Goal: Task Accomplishment & Management: Use online tool/utility

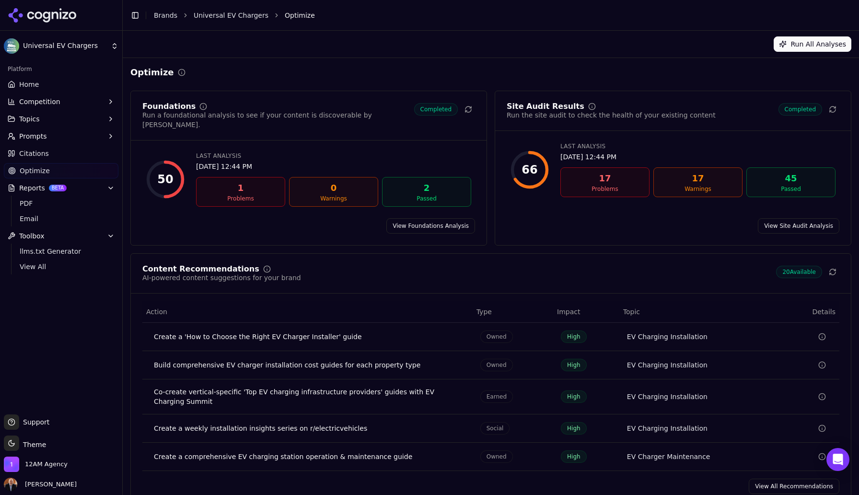
click at [112, 47] on html "Universal EV Chargers Platform Home Competition Topics Prompts Citations Optimi…" at bounding box center [429, 247] width 859 height 495
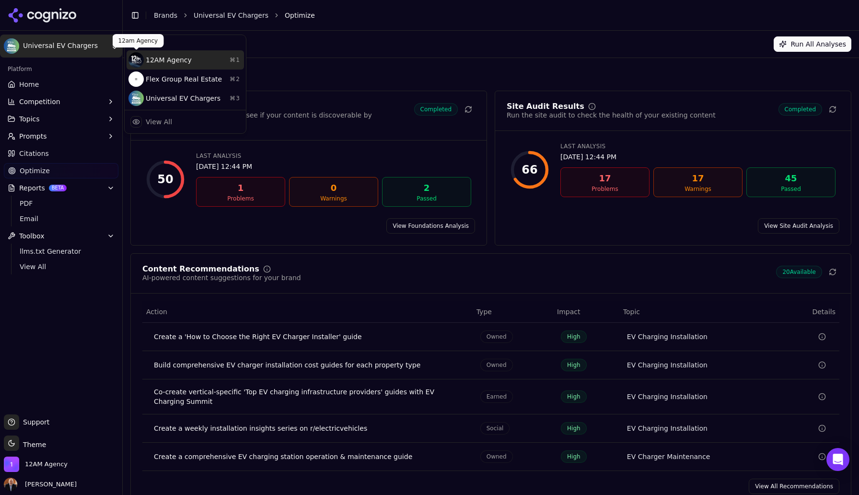
click at [152, 62] on div "12AM Agency ⌘ 1" at bounding box center [185, 59] width 117 height 19
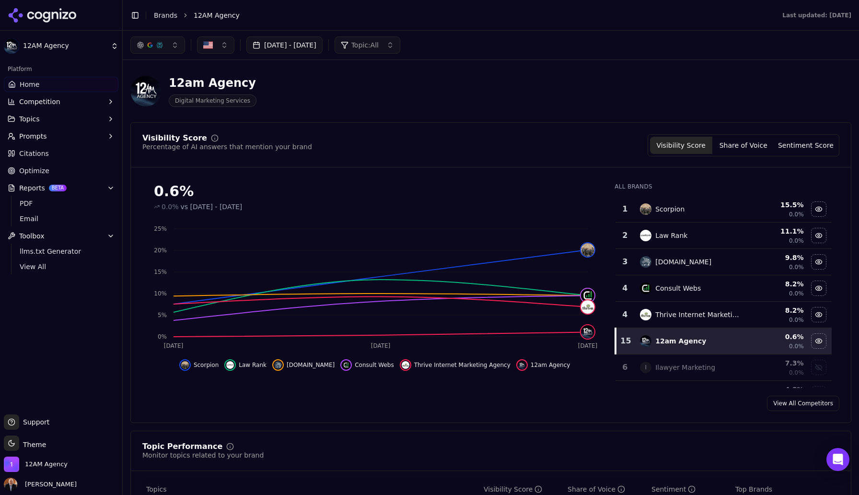
click at [35, 172] on span "Optimize" at bounding box center [34, 171] width 30 height 10
drag, startPoint x: 40, startPoint y: 24, endPoint x: 35, endPoint y: 172, distance: 147.7
click at [35, 172] on html "12AM Agency Platform Home Competition Topics Prompts Citations Optimize Reports…" at bounding box center [429, 247] width 859 height 495
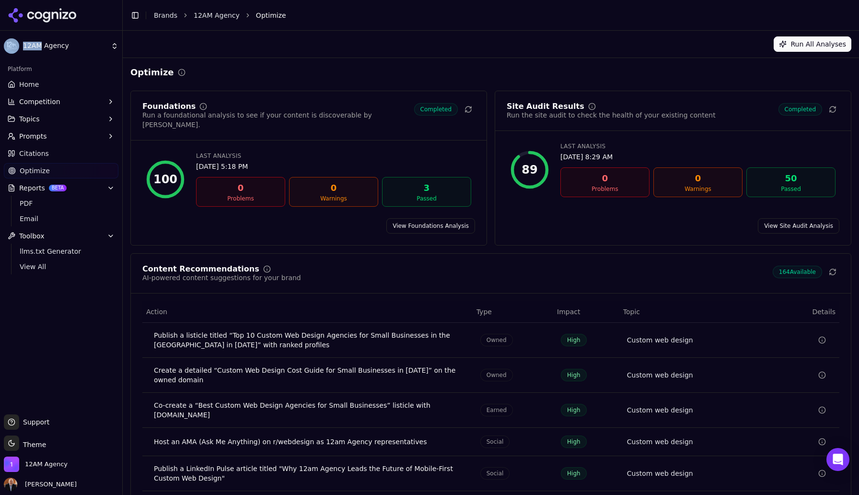
scroll to position [23, 0]
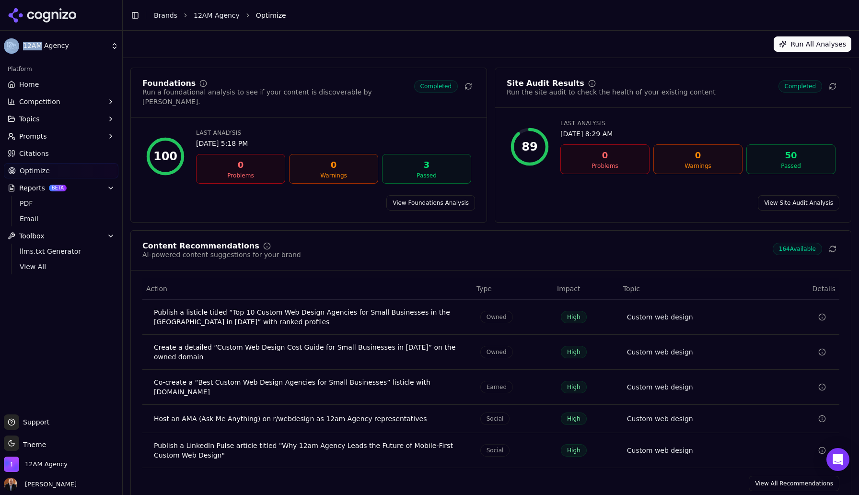
drag, startPoint x: 35, startPoint y: 172, endPoint x: 786, endPoint y: 468, distance: 806.6
click at [786, 475] on link "View All Recommendations" at bounding box center [794, 482] width 91 height 15
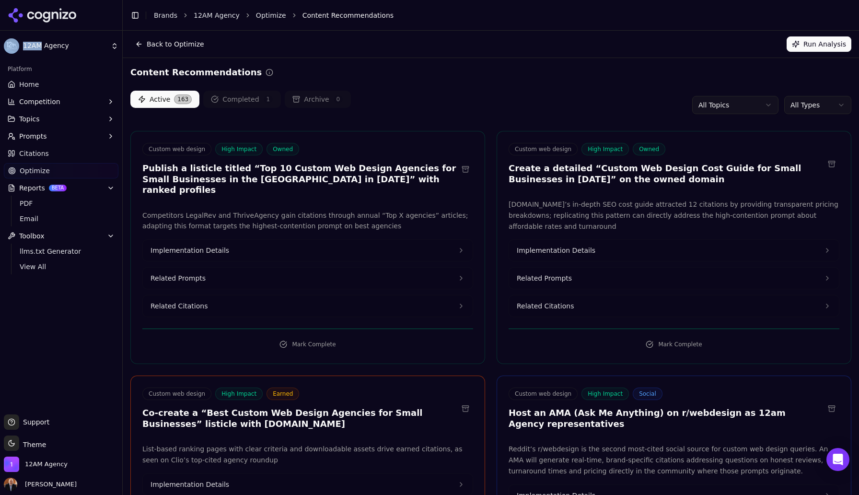
click at [743, 105] on html "12AM Agency Platform Home Competition Topics Prompts Citations Optimize Reports…" at bounding box center [429, 247] width 859 height 495
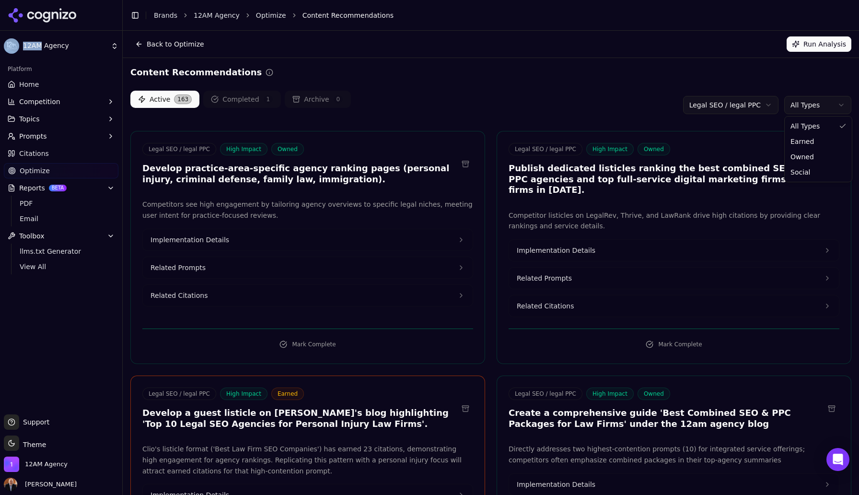
click at [810, 109] on html "12AM Agency Platform Home Competition Topics Prompts Citations Optimize Reports…" at bounding box center [429, 247] width 859 height 495
drag, startPoint x: 786, startPoint y: 468, endPoint x: 808, endPoint y: 155, distance: 313.7
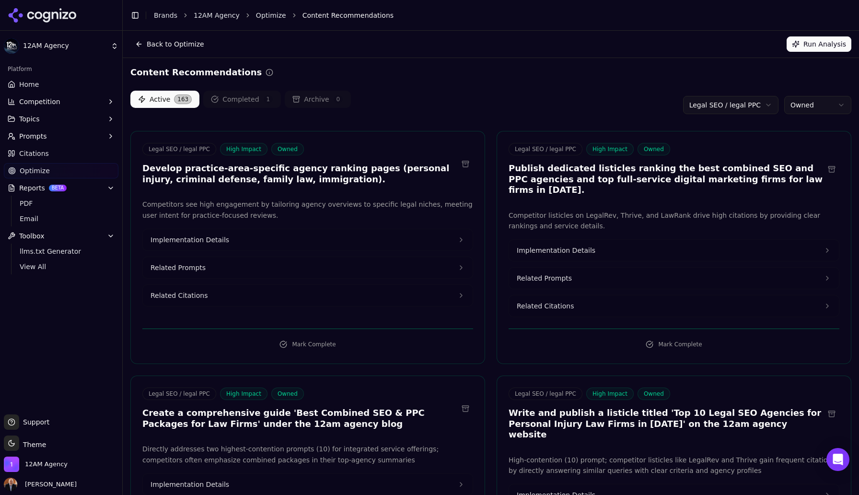
drag, startPoint x: 808, startPoint y: 155, endPoint x: 619, endPoint y: 175, distance: 189.9
click at [619, 175] on h3 "Publish dedicated listicles ranking the best combined SEO and PPC agencies and …" at bounding box center [666, 179] width 315 height 33
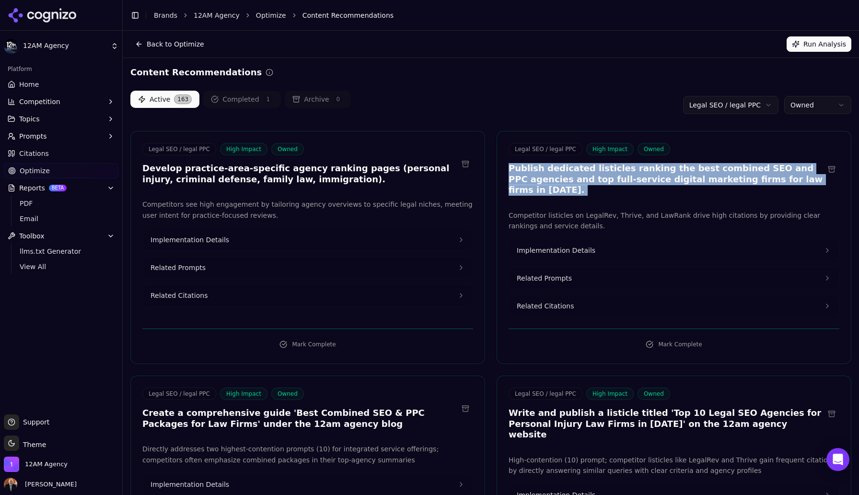
click at [619, 175] on h3 "Publish dedicated listicles ranking the best combined SEO and PPC agencies and …" at bounding box center [666, 179] width 315 height 33
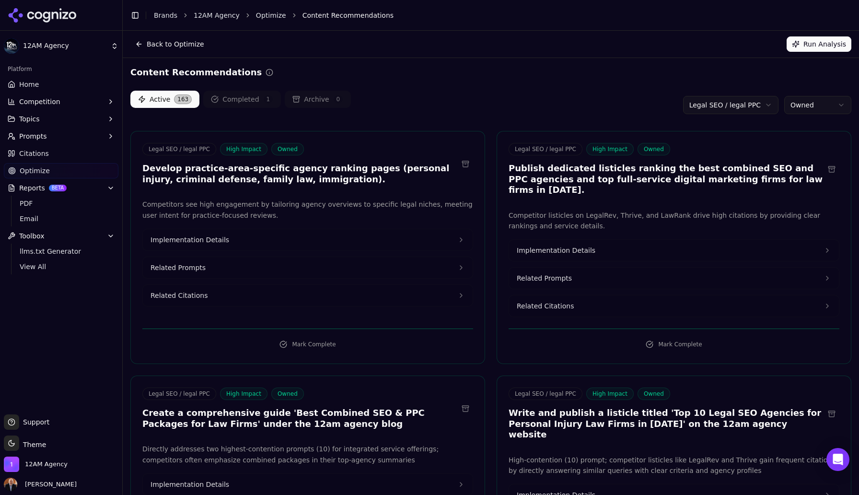
drag, startPoint x: 619, startPoint y: 175, endPoint x: 747, endPoint y: 180, distance: 128.1
click at [747, 180] on h3 "Publish dedicated listicles ranking the best combined SEO and PPC agencies and …" at bounding box center [666, 179] width 315 height 33
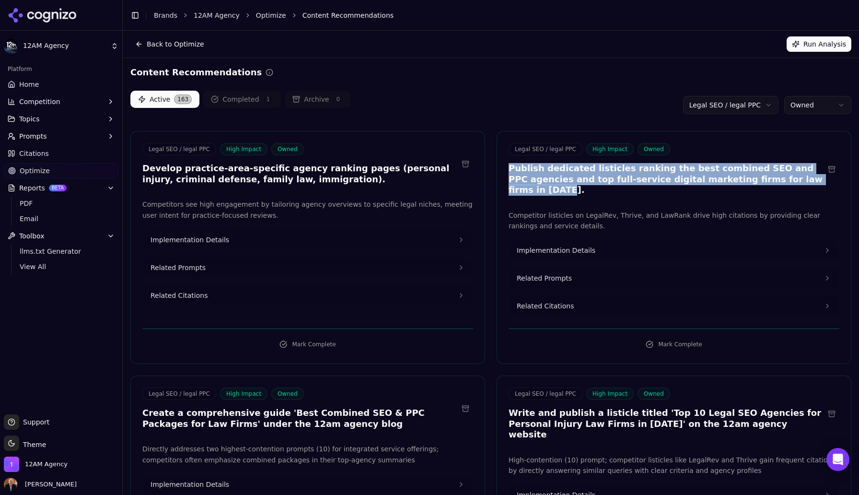
drag, startPoint x: 747, startPoint y: 180, endPoint x: 507, endPoint y: 170, distance: 239.9
click at [507, 170] on div "Legal SEO / legal PPC High Impact Owned Publish dedicated listicles ranking the…" at bounding box center [674, 171] width 354 height 56
drag, startPoint x: 507, startPoint y: 170, endPoint x: 617, endPoint y: 237, distance: 128.9
click at [617, 240] on button "Implementation Details" at bounding box center [674, 250] width 330 height 21
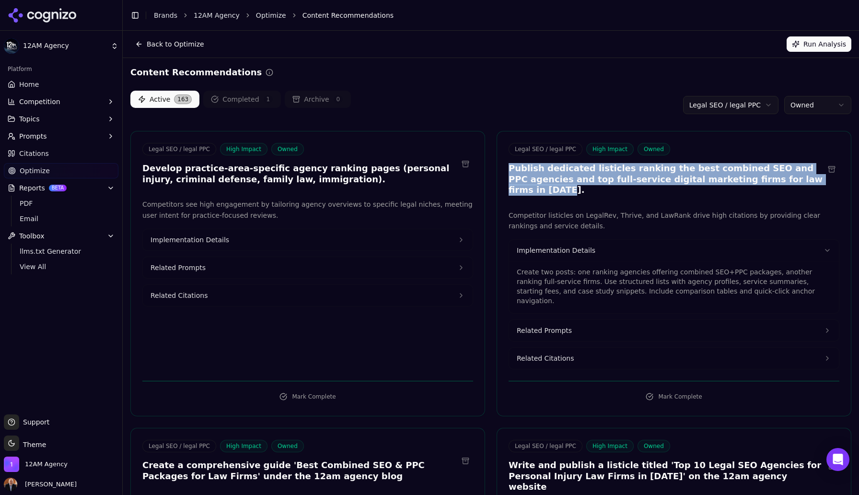
click at [810, 98] on html "12AM Agency Platform Home Competition Topics Prompts Citations Optimize Reports…" at bounding box center [429, 247] width 859 height 495
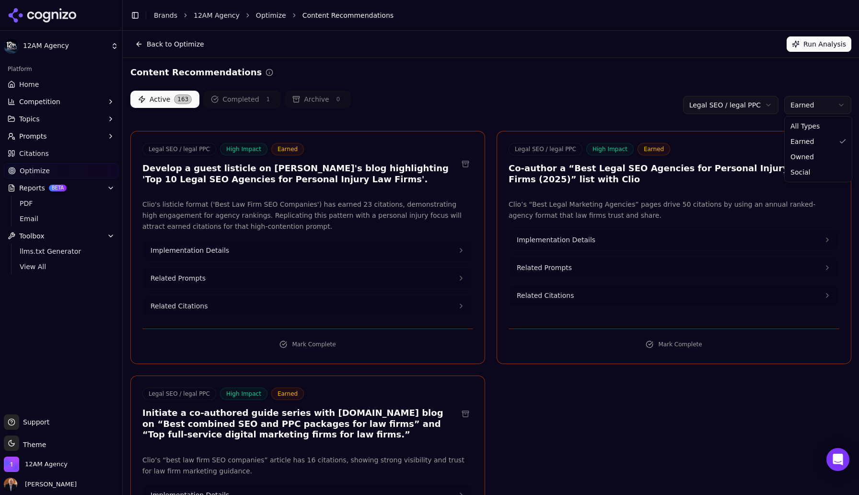
click at [801, 101] on html "12AM Agency Platform Home Competition Topics Prompts Citations Optimize Reports…" at bounding box center [429, 247] width 859 height 495
drag, startPoint x: 617, startPoint y: 237, endPoint x: 803, endPoint y: 158, distance: 202.1
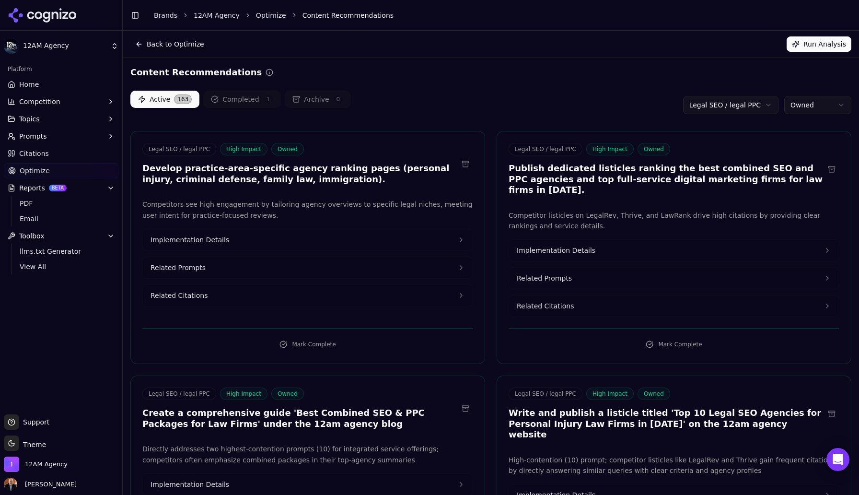
drag, startPoint x: 803, startPoint y: 158, endPoint x: 562, endPoint y: 241, distance: 254.9
click at [562, 245] on span "Implementation Details" at bounding box center [556, 250] width 79 height 10
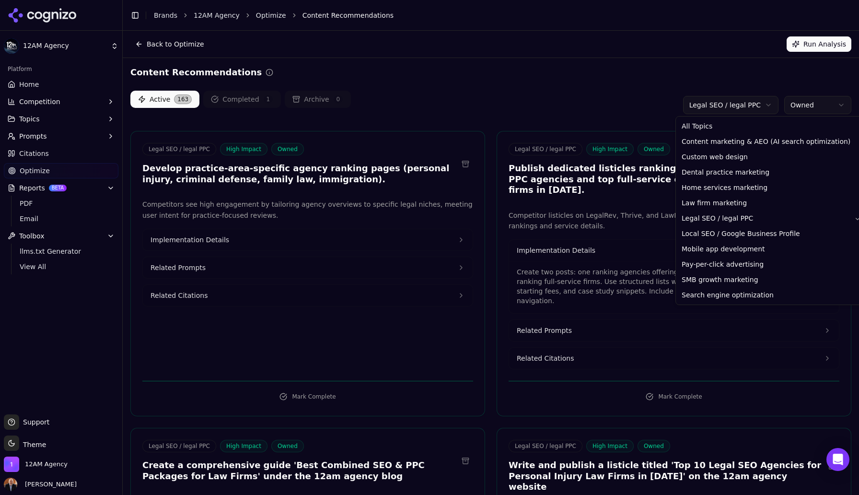
click at [760, 106] on html "12AM Agency Platform Home Competition Topics Prompts Citations Optimize Reports…" at bounding box center [429, 247] width 859 height 495
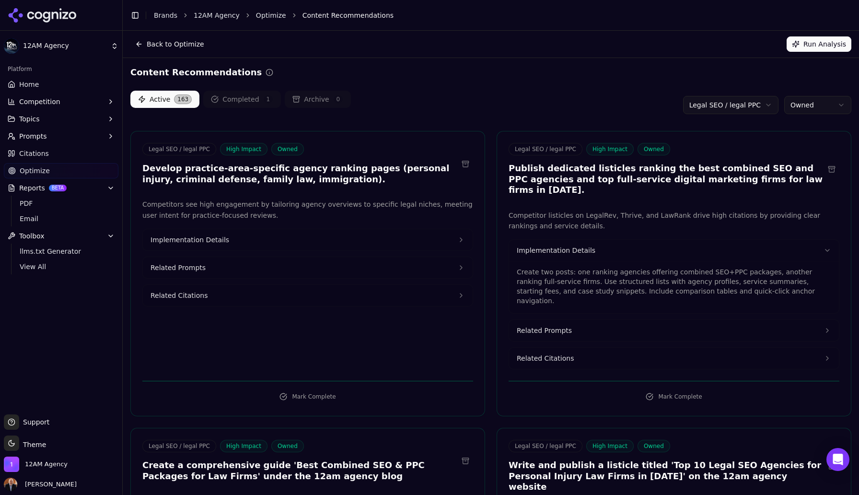
click at [805, 110] on html "12AM Agency Platform Home Competition Topics Prompts Citations Optimize Reports…" at bounding box center [429, 247] width 859 height 495
click at [801, 103] on html "12AM Agency Platform Home Competition Topics Prompts Citations Optimize Reports…" at bounding box center [429, 247] width 859 height 495
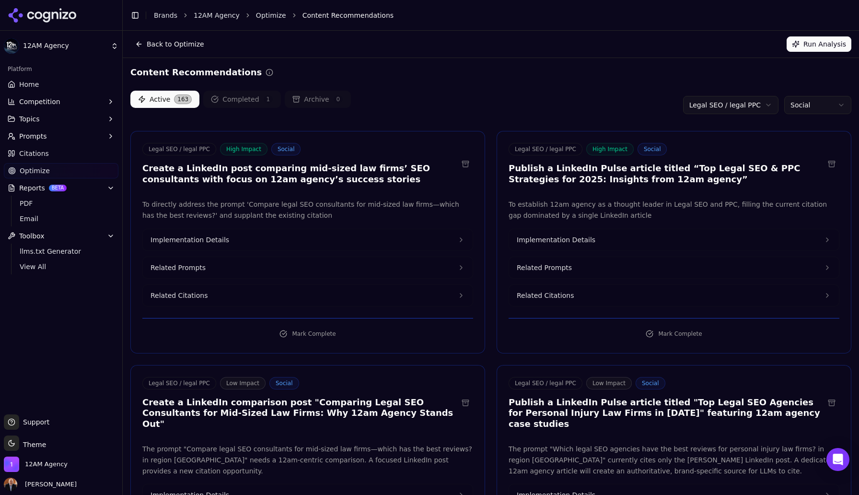
click at [98, 45] on html "12AM Agency Platform Home Competition Topics Prompts Citations Optimize Reports…" at bounding box center [429, 247] width 859 height 495
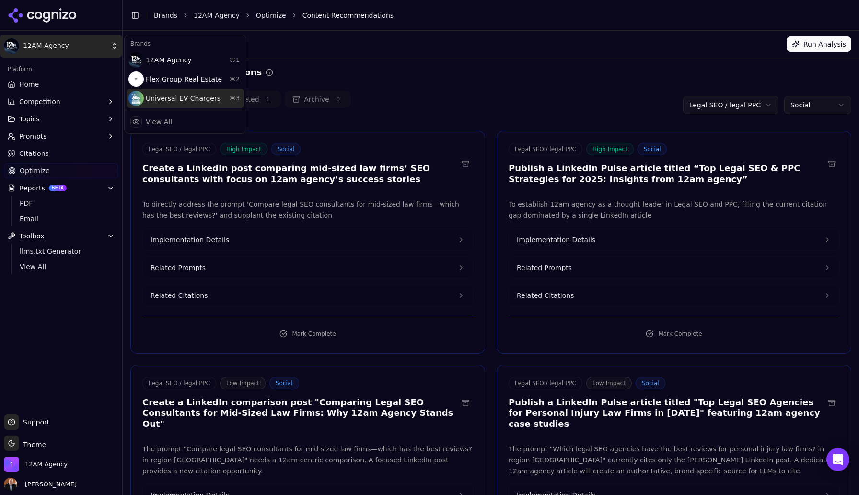
click at [157, 96] on div "Universal EV Chargers ⌘ 3" at bounding box center [185, 98] width 117 height 19
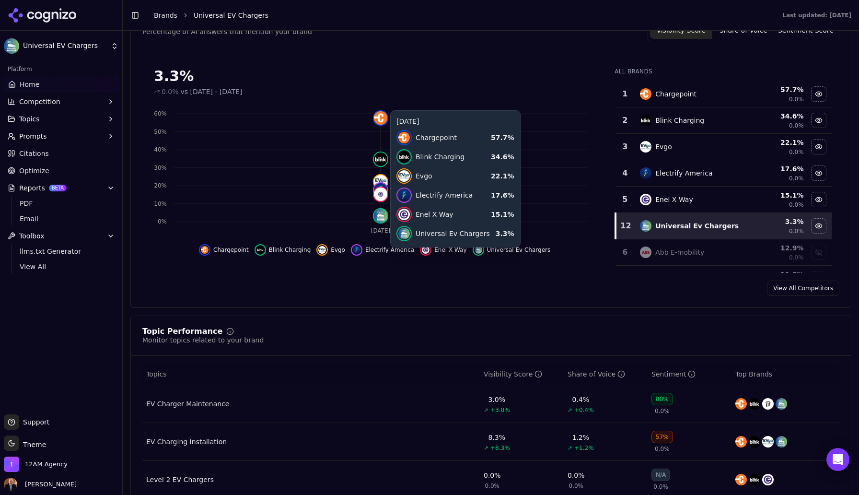
scroll to position [150, 0]
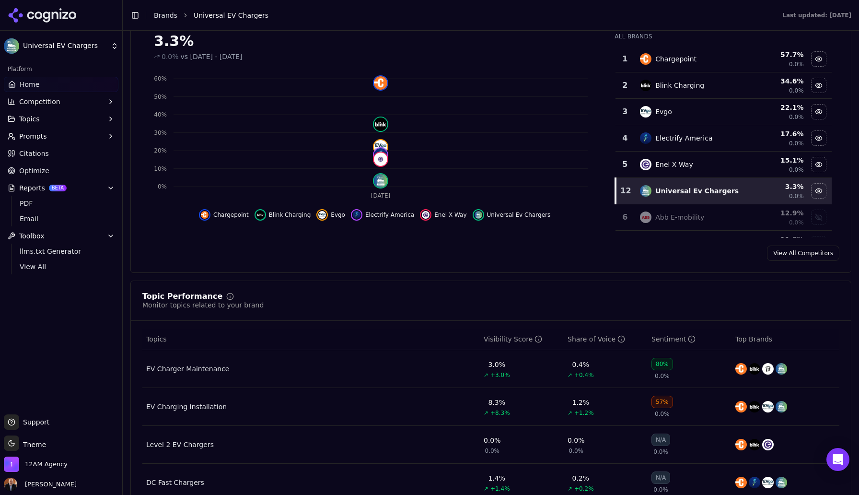
click at [36, 171] on span "Optimize" at bounding box center [34, 171] width 30 height 10
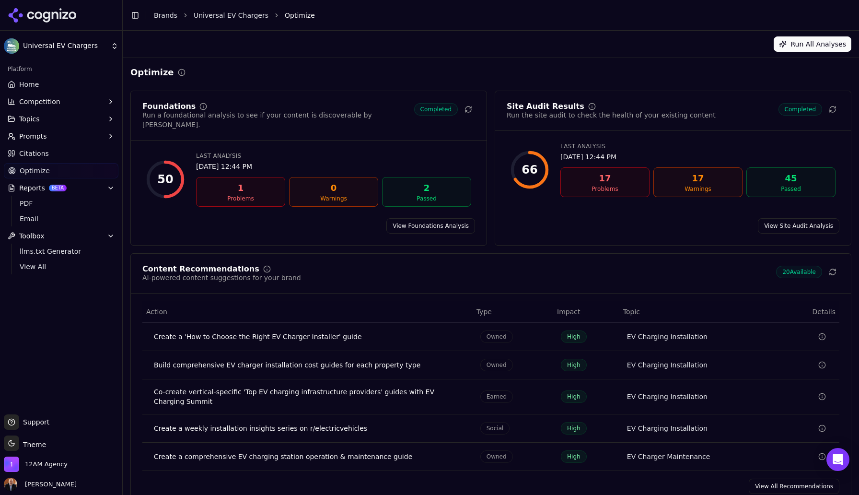
scroll to position [10, 0]
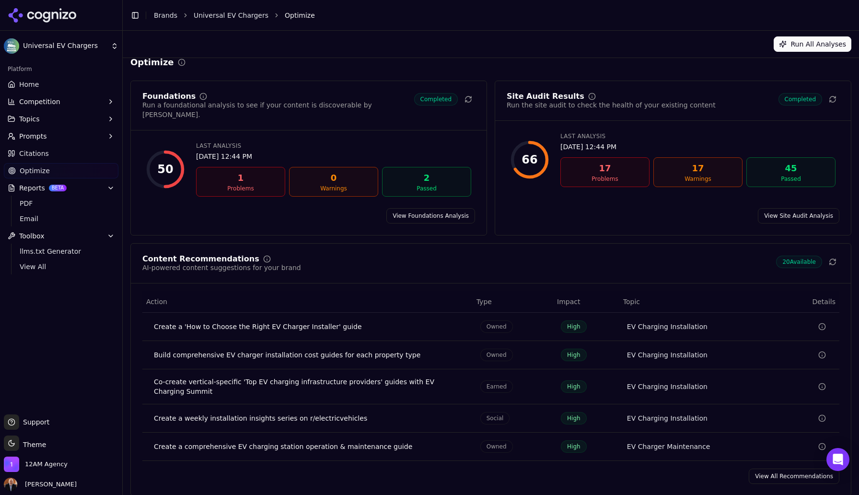
click at [781, 468] on link "View All Recommendations" at bounding box center [794, 475] width 91 height 15
